Goal: Find specific page/section: Find specific page/section

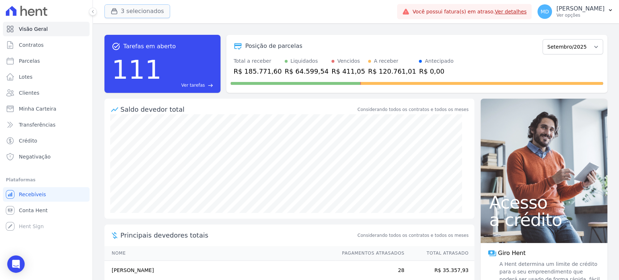
click at [139, 12] on button "3 selecionados" at bounding box center [137, 11] width 66 height 14
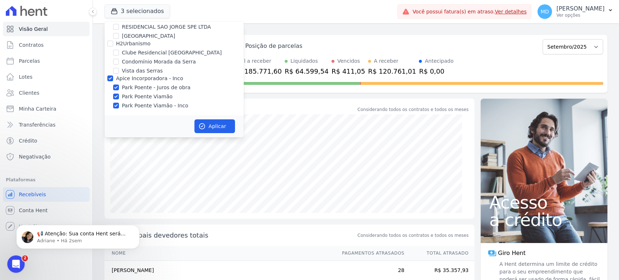
click at [337, 28] on div "task_alt Tarefas em aberto 111 Ver tarefas east Posição de parcelas Novembro/20…" at bounding box center [356, 151] width 526 height 257
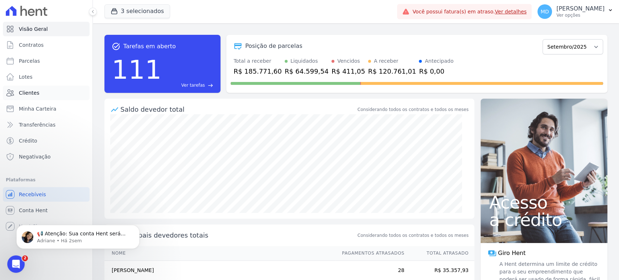
click at [31, 96] on link "Clientes" at bounding box center [46, 93] width 87 height 15
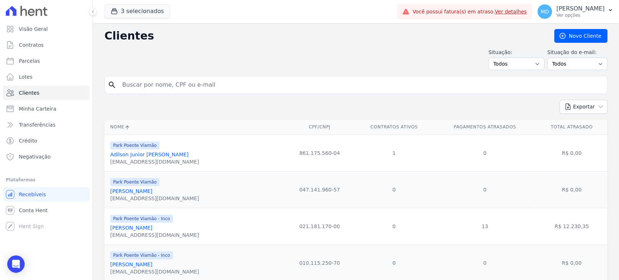
click at [161, 85] on input "search" at bounding box center [361, 85] width 486 height 15
type input "[PERSON_NAME]"
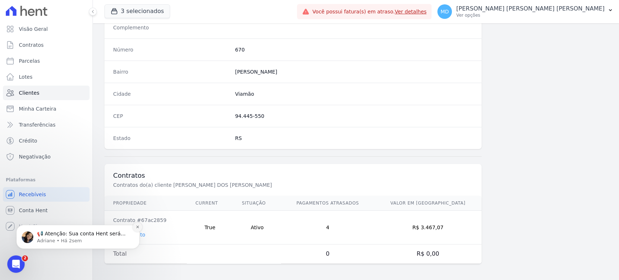
click at [137, 226] on icon "Dismiss notification" at bounding box center [138, 227] width 4 height 4
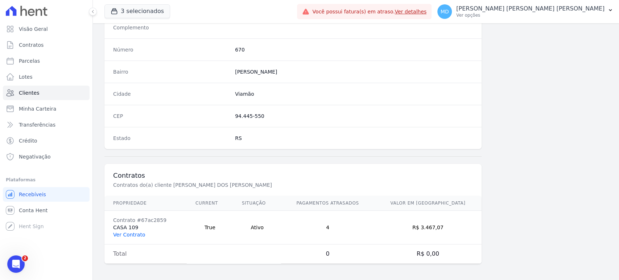
click at [135, 233] on link "Ver Contrato" at bounding box center [129, 235] width 32 height 6
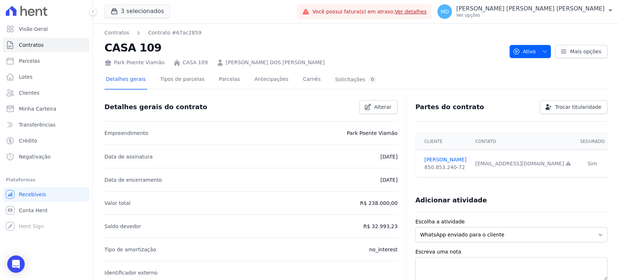
click at [232, 89] on div at bounding box center [355, 92] width 503 height 6
click at [227, 82] on link "Parcelas" at bounding box center [230, 79] width 24 height 19
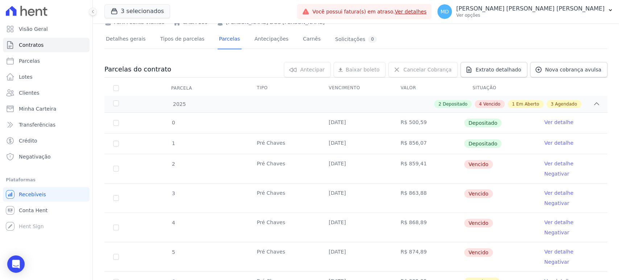
scroll to position [81, 0]
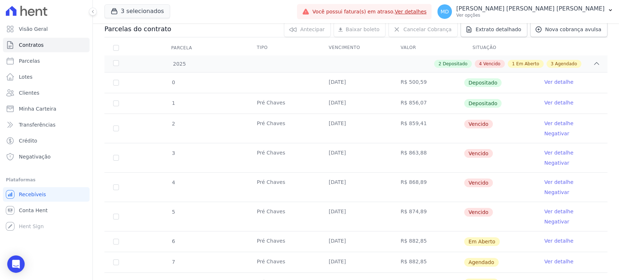
drag, startPoint x: 328, startPoint y: 123, endPoint x: 346, endPoint y: 184, distance: 64.0
click at [346, 184] on tbody "0 [DATE] R$ 500,59 Depositado Ver detalhe 1 Pré [PERSON_NAME] [DATE] R$ 856,07 …" at bounding box center [355, 193] width 503 height 241
